Goal: Check status: Check status

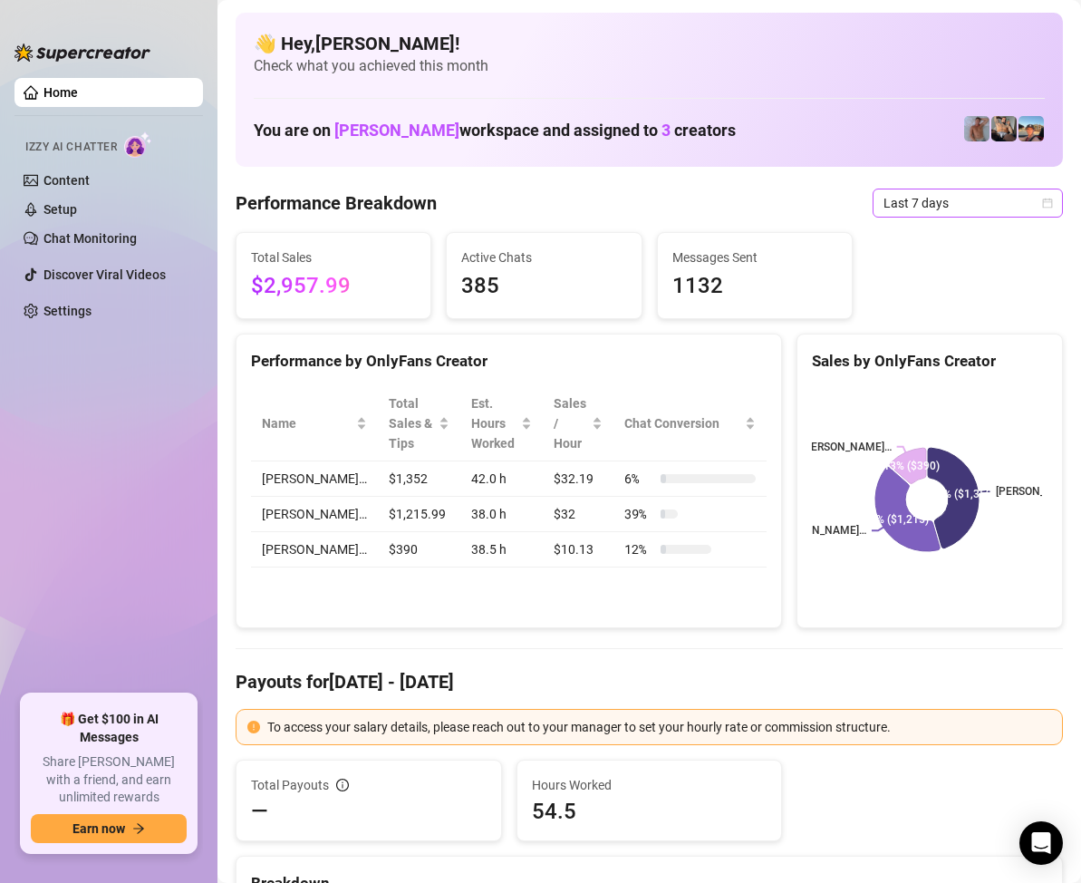
click at [1043, 205] on div "Last 7 days" at bounding box center [968, 202] width 190 height 29
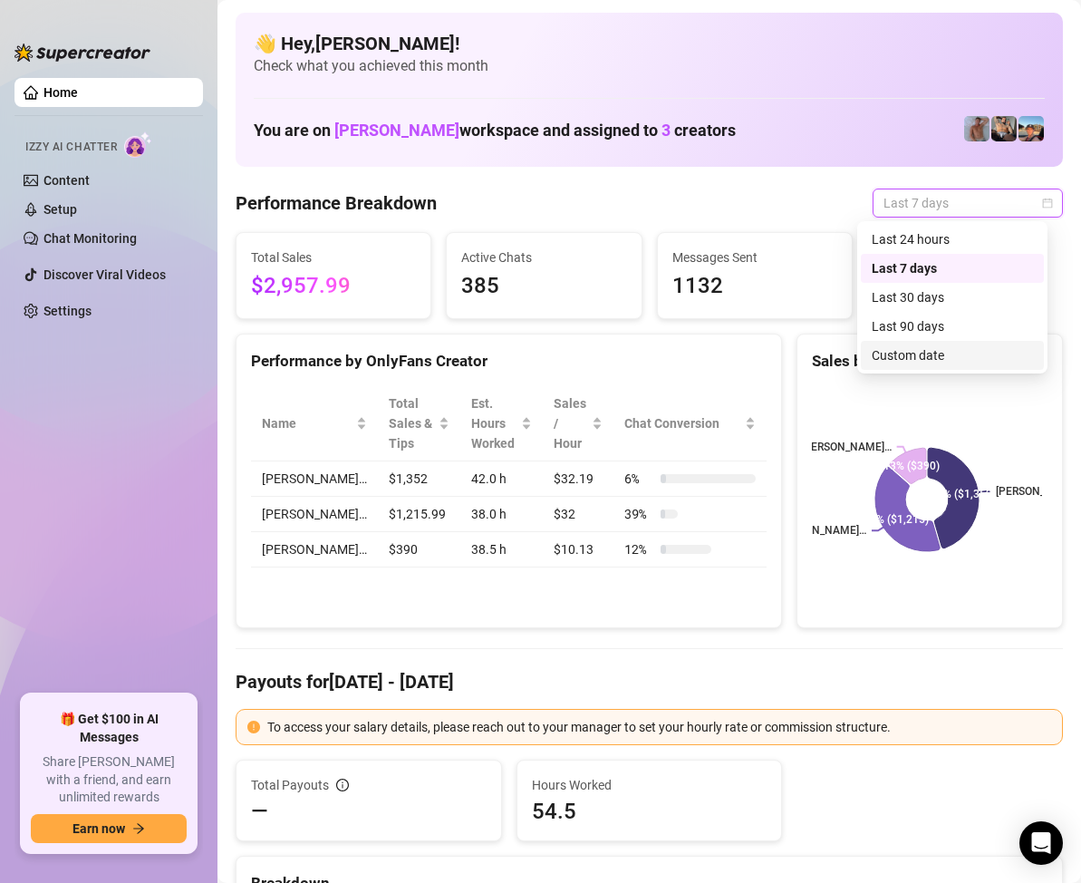
click at [932, 358] on div "Custom date" at bounding box center [952, 355] width 161 height 20
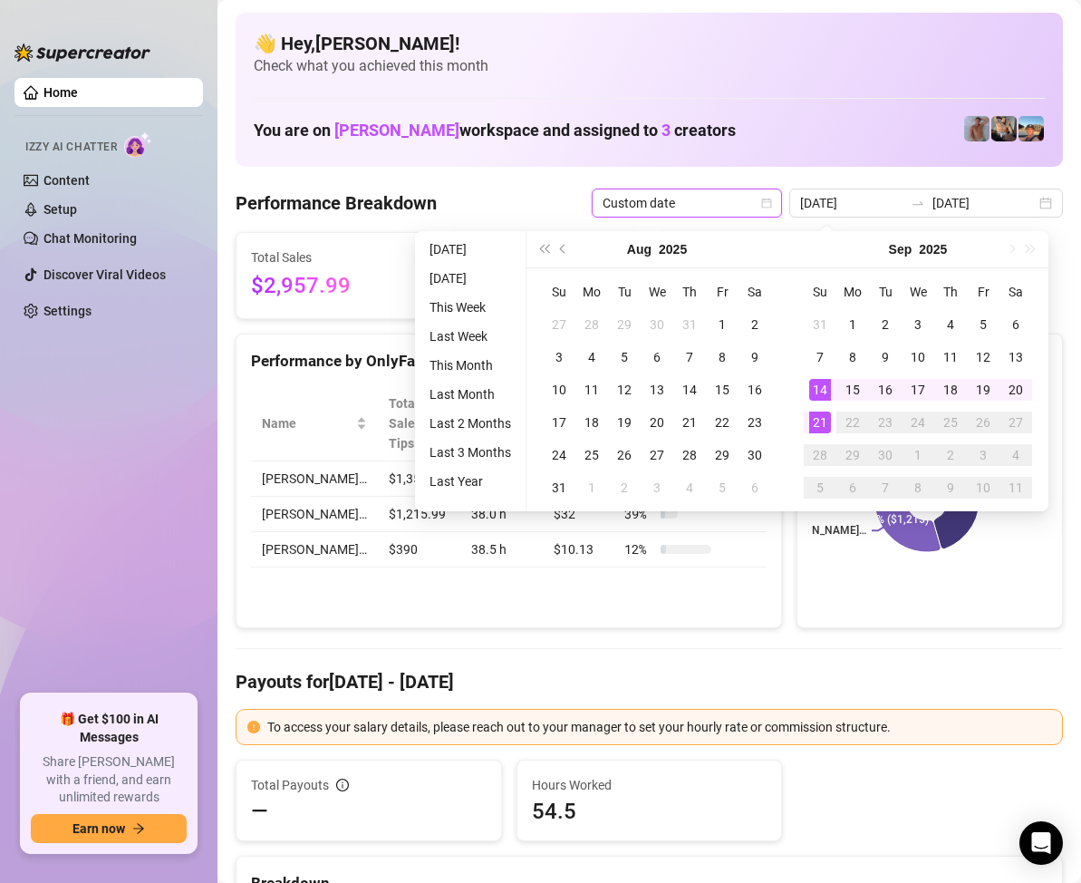
type input "[DATE]"
click at [816, 414] on div "21" at bounding box center [820, 422] width 22 height 22
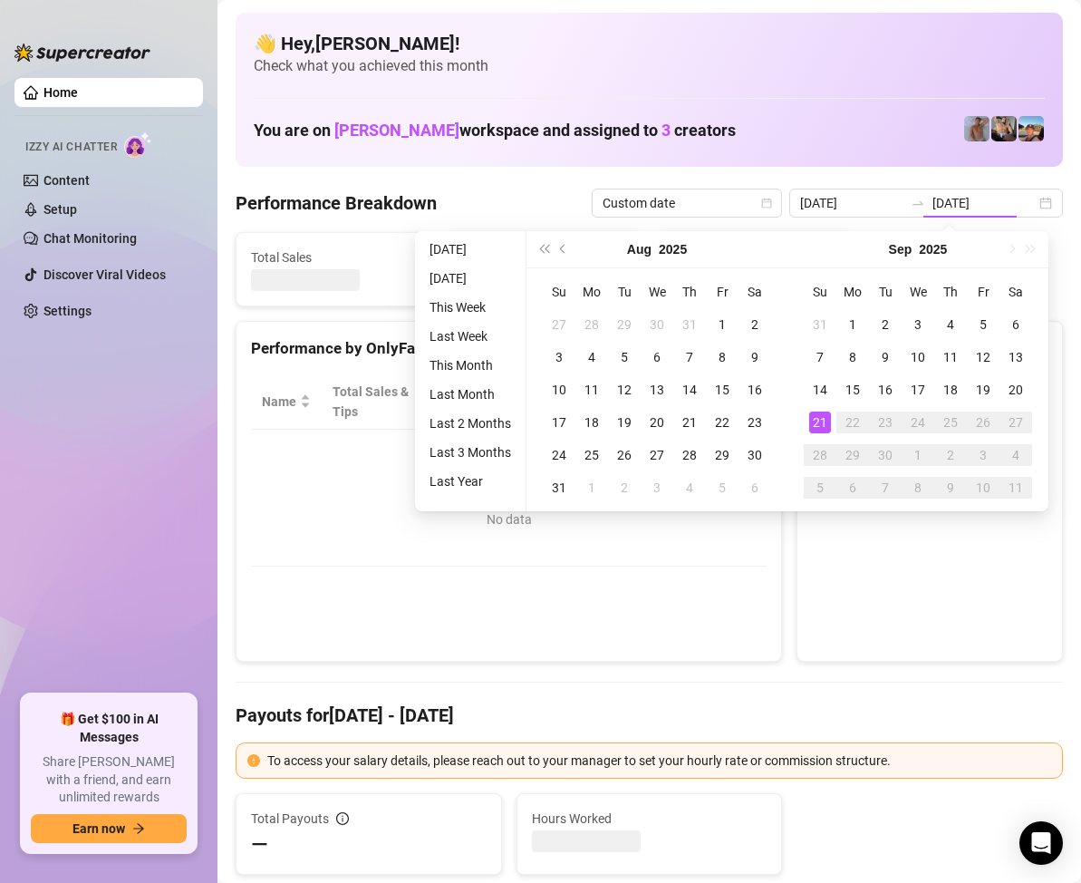
type input "[DATE]"
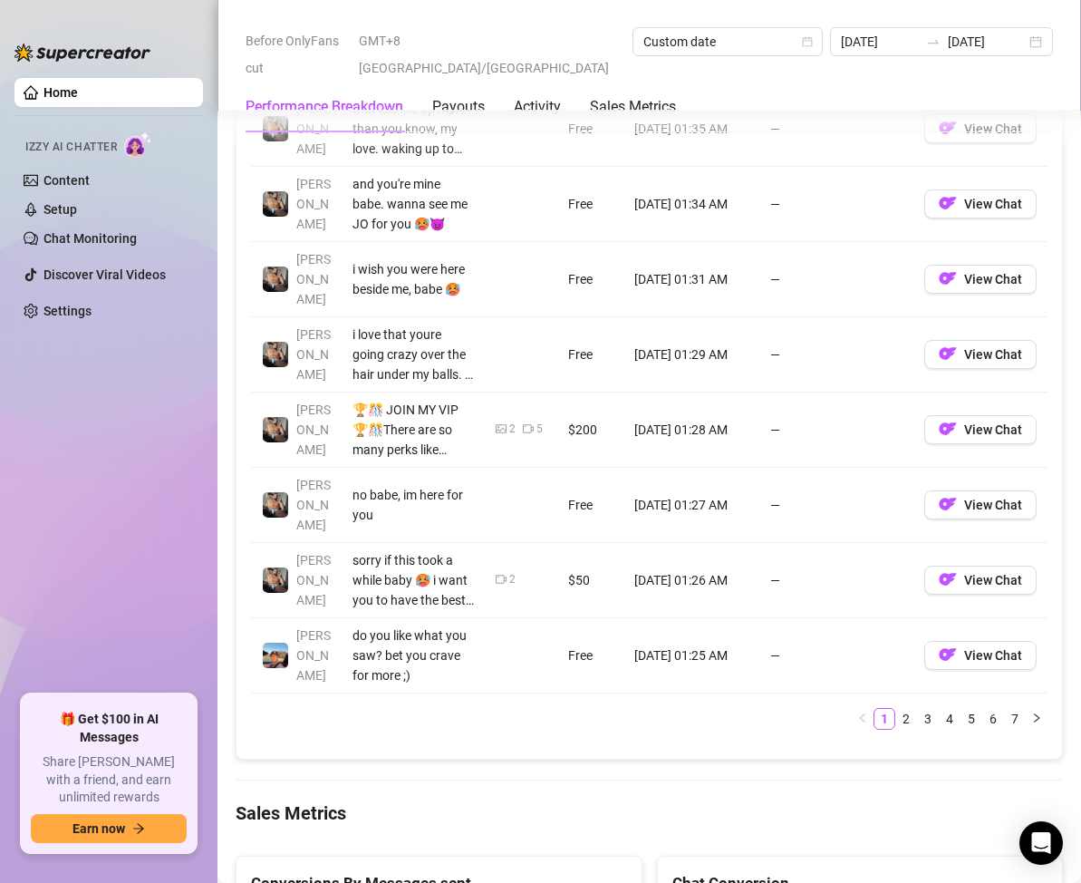
scroll to position [2446, 0]
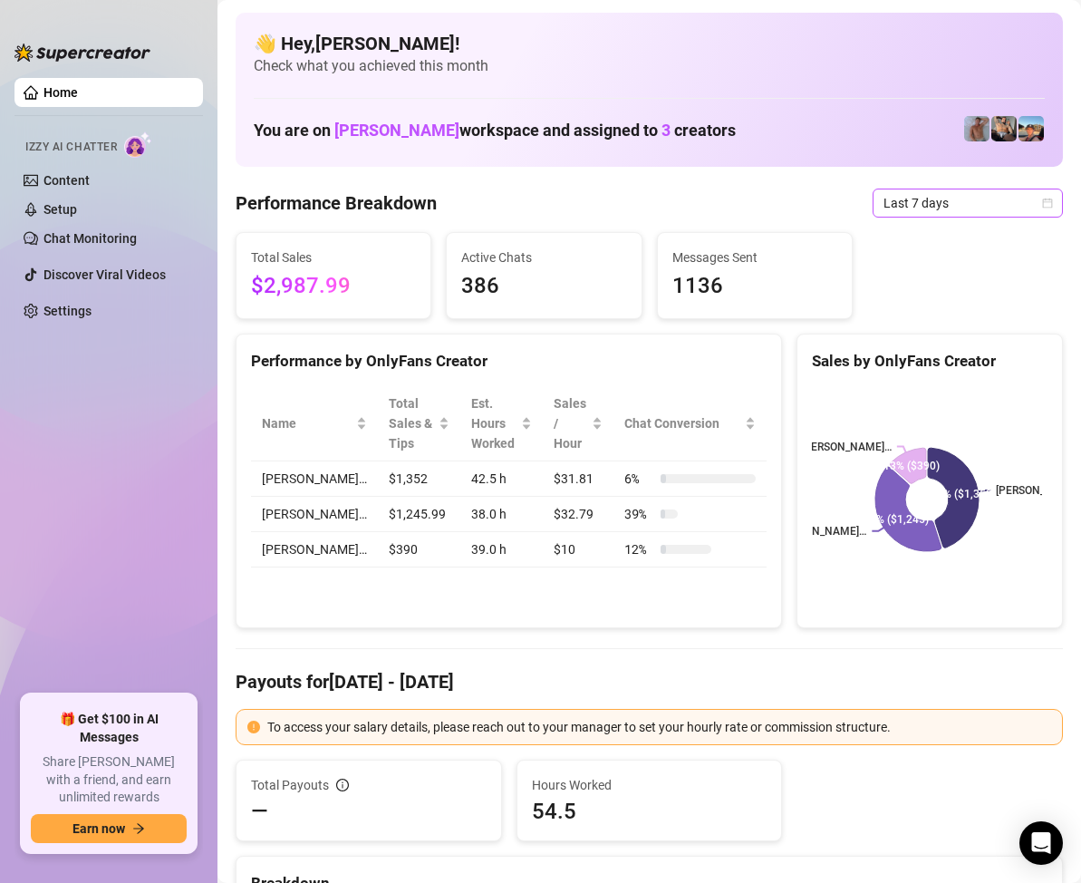
click at [1024, 200] on span "Last 7 days" at bounding box center [967, 202] width 169 height 27
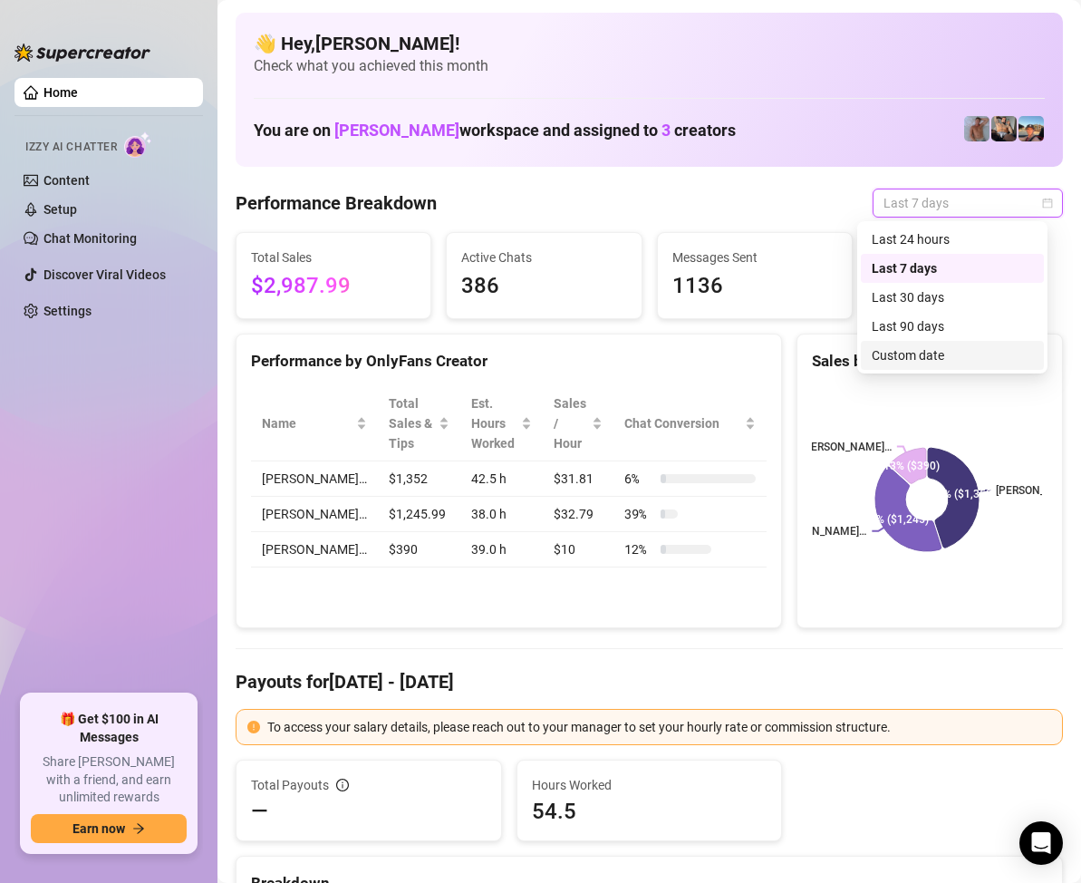
click at [915, 352] on div "Custom date" at bounding box center [952, 355] width 161 height 20
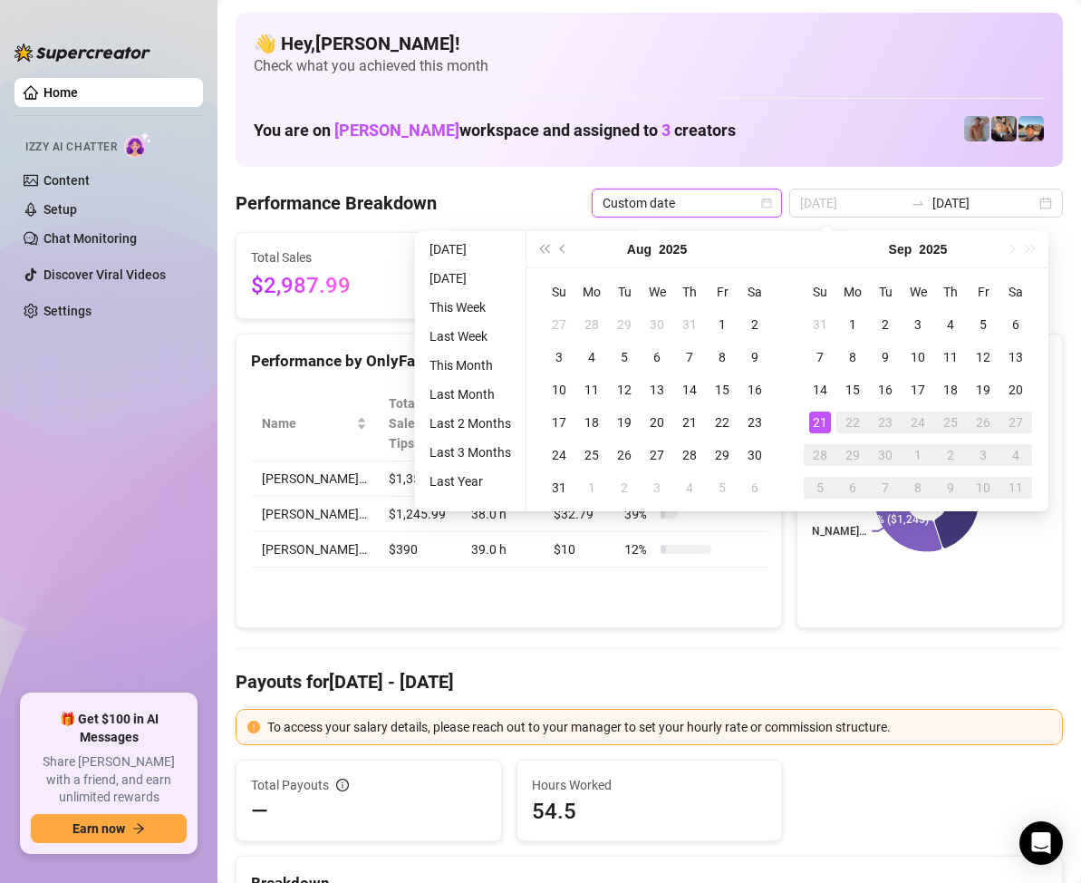
type input "[DATE]"
click at [819, 415] on div "21" at bounding box center [820, 422] width 22 height 22
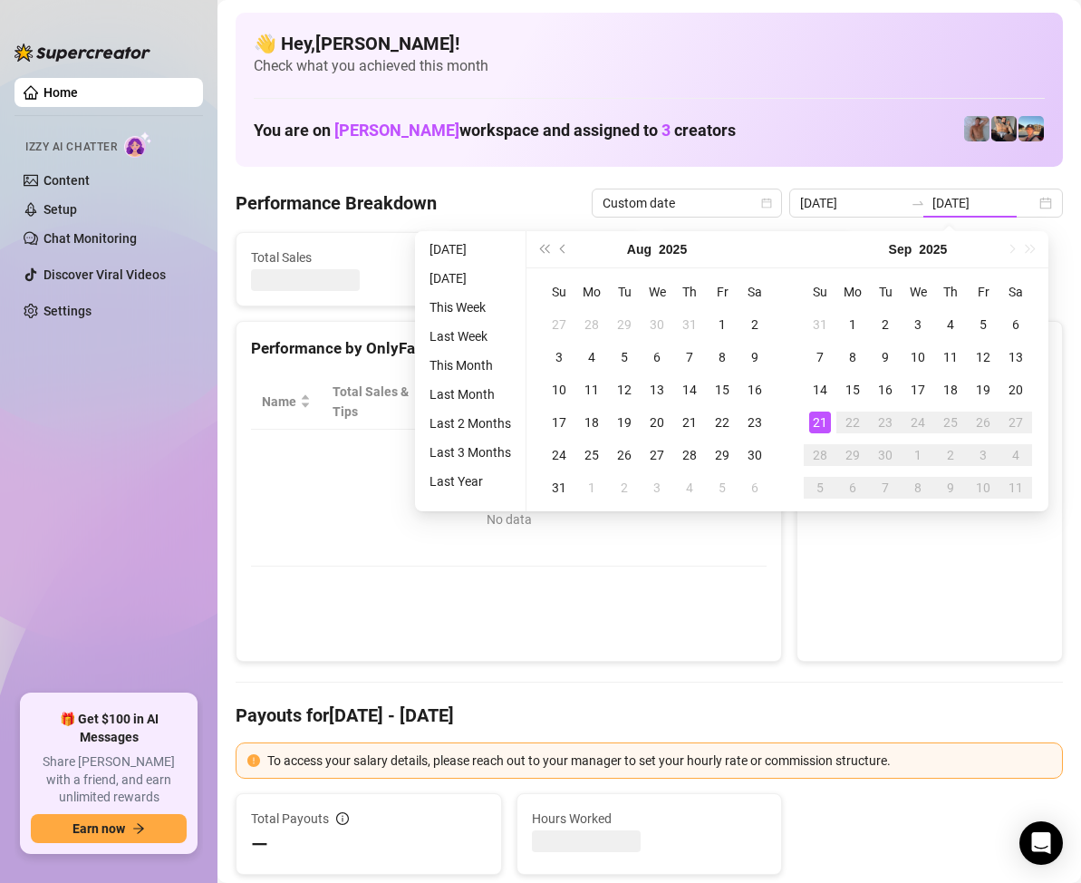
type input "[DATE]"
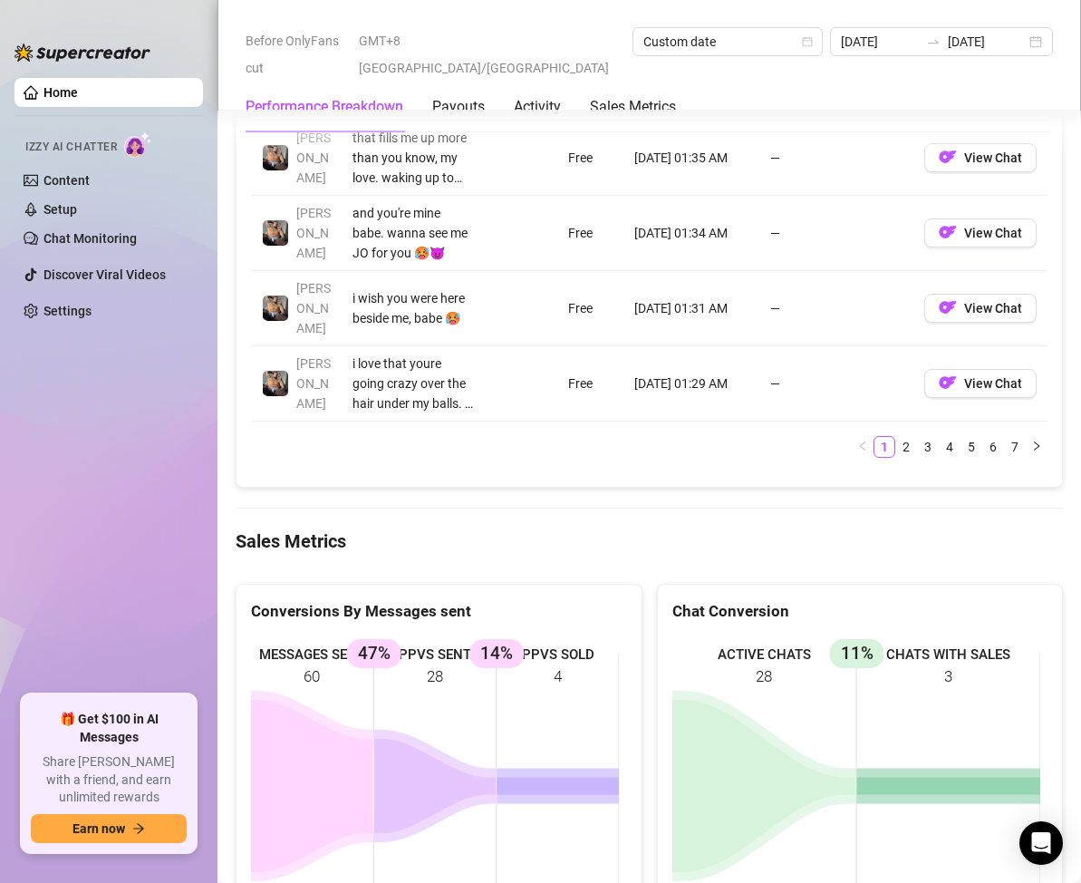
scroll to position [2356, 0]
